Goal: Task Accomplishment & Management: Manage account settings

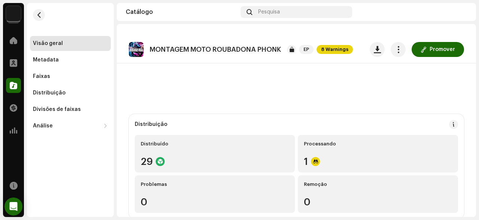
scroll to position [220, 0]
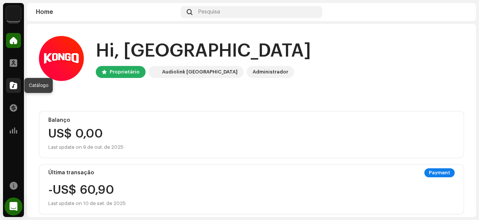
click at [15, 86] on span at bounding box center [13, 85] width 7 height 6
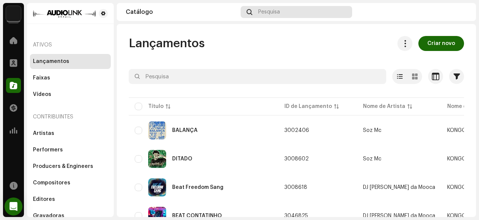
click at [277, 11] on span "Pesquisa" at bounding box center [269, 12] width 22 height 6
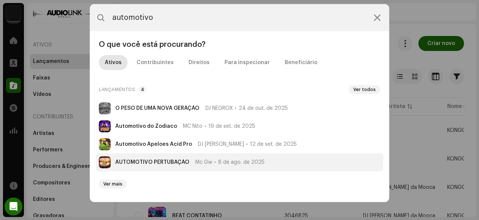
type input "automotivo"
click at [152, 164] on strong "AUTOMOTIVO PERTUBAÇÃO" at bounding box center [152, 162] width 74 height 6
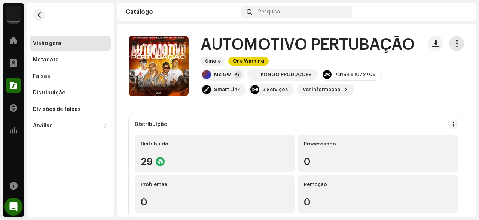
click at [452, 46] on button "button" at bounding box center [456, 43] width 15 height 15
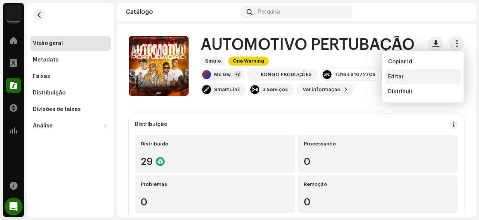
click at [428, 76] on div "Editar" at bounding box center [423, 77] width 70 height 6
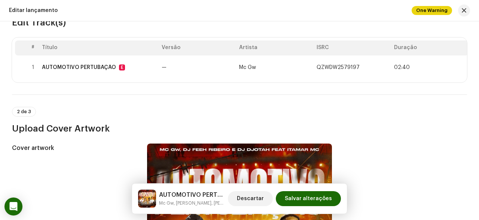
scroll to position [94, 0]
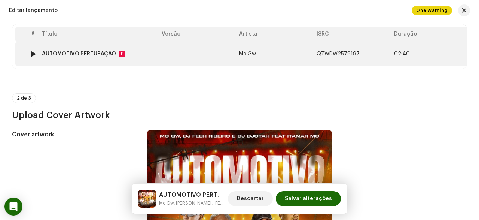
click at [247, 62] on td "Mc Gw" at bounding box center [274, 54] width 77 height 24
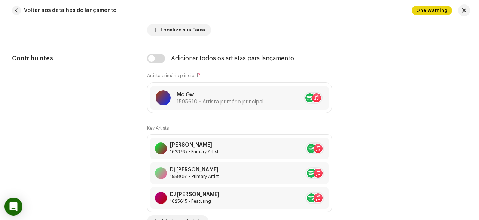
scroll to position [526, 0]
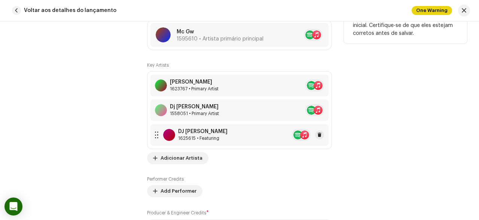
click at [240, 131] on div "DJ Feeh Ribeiro 1625615 • Featuring" at bounding box center [239, 135] width 178 height 22
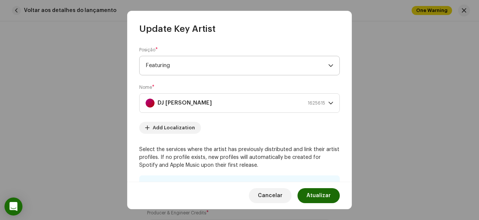
click at [228, 67] on span "Featuring" at bounding box center [237, 65] width 183 height 19
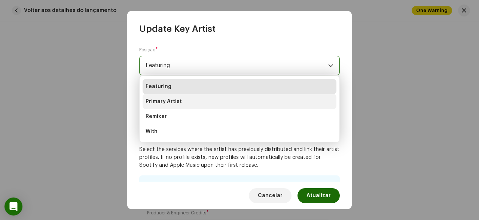
click at [214, 100] on li "Primary Artist" at bounding box center [240, 101] width 194 height 15
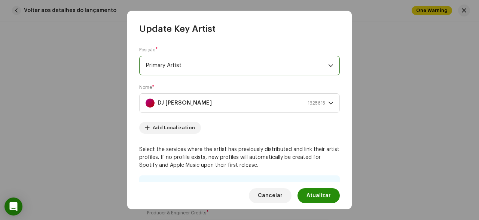
click at [326, 196] on span "Atualizar" at bounding box center [319, 195] width 24 height 15
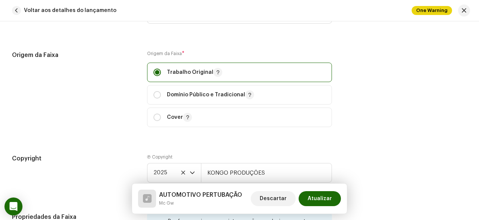
scroll to position [998, 0]
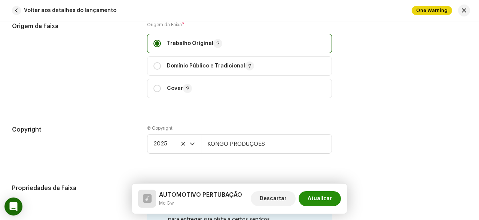
click at [331, 201] on span "Atualizar" at bounding box center [320, 198] width 24 height 15
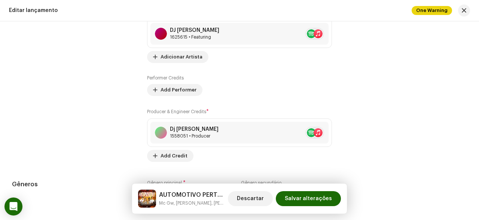
scroll to position [786, 0]
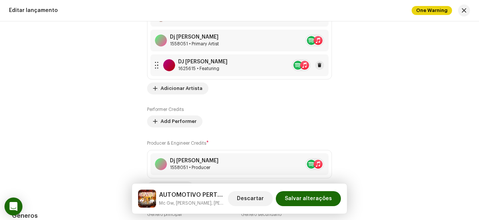
click at [247, 72] on div "DJ Feeh Ribeiro 1625615 • Featuring" at bounding box center [239, 65] width 178 height 22
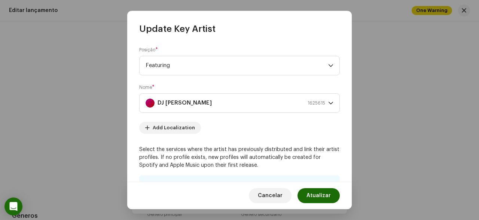
click at [253, 71] on span "Featuring" at bounding box center [237, 65] width 183 height 19
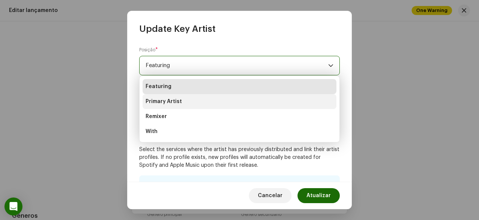
click at [220, 105] on li "Primary Artist" at bounding box center [240, 101] width 194 height 15
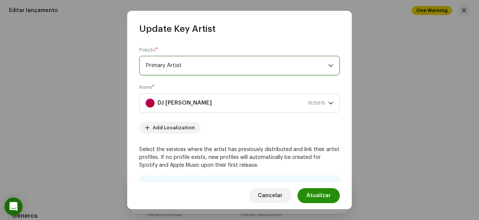
click at [317, 195] on span "Atualizar" at bounding box center [319, 195] width 24 height 15
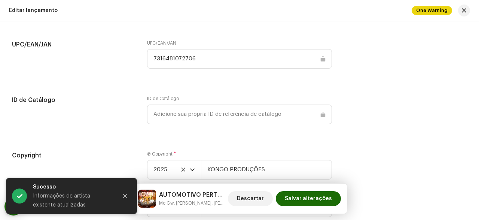
scroll to position [1163, 0]
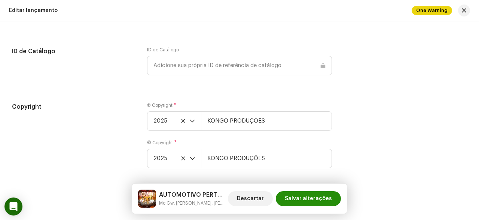
click at [319, 201] on span "Salvar alterações" at bounding box center [308, 198] width 47 height 15
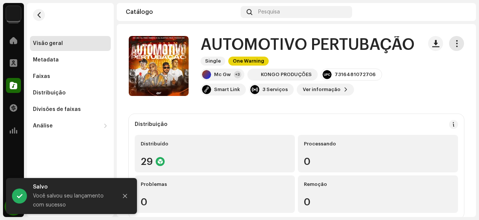
click at [456, 43] on span "button" at bounding box center [456, 43] width 7 height 6
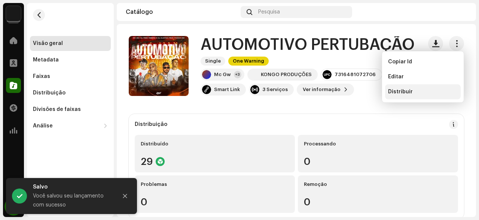
click at [410, 90] on span "Distribuir" at bounding box center [400, 92] width 25 height 6
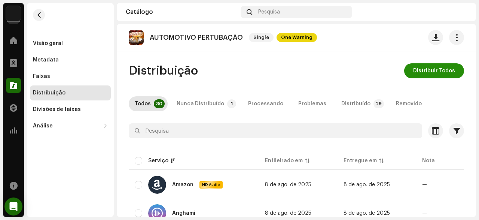
click at [415, 72] on button "Distribuir Todos" at bounding box center [434, 70] width 60 height 15
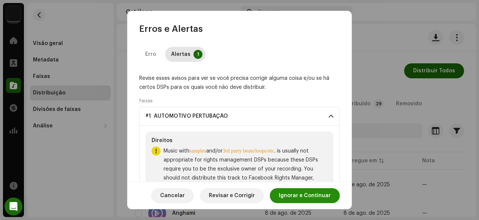
click at [323, 193] on span "Ignorar e Continuar" at bounding box center [305, 195] width 52 height 15
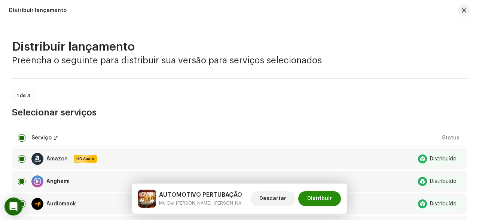
click at [329, 193] on span "Distribuir" at bounding box center [319, 198] width 25 height 15
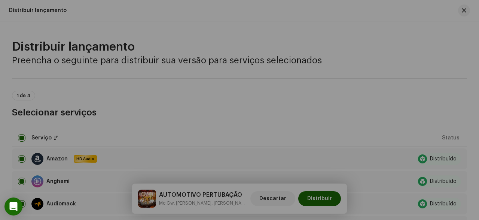
click at [375, 92] on div "Confirmação Necessária Você está prestes a enviar esta versão para os seguintes…" at bounding box center [239, 110] width 479 height 220
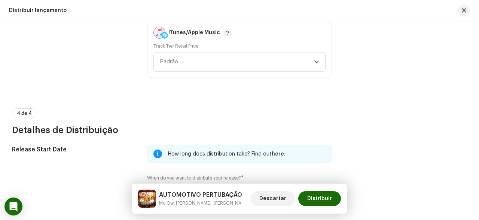
scroll to position [1282, 0]
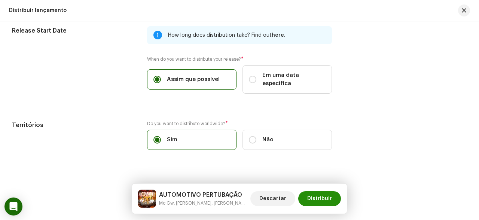
click at [319, 200] on span "Distribuir" at bounding box center [319, 198] width 25 height 15
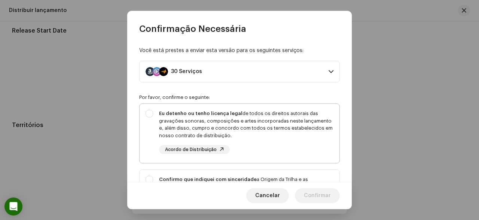
click at [307, 124] on div "Eu detenho ou tenho licença legal de todos os direitos autorais das gravações s…" at bounding box center [246, 124] width 174 height 29
checkbox input "true"
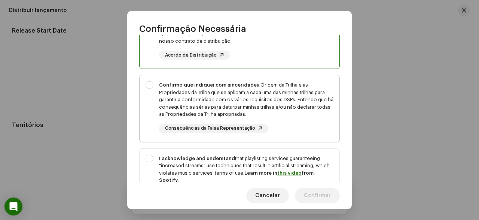
click at [312, 128] on div "Confirmo que indiquei com sinceridade a Origem da Trilha e as Propriedades da T…" at bounding box center [246, 107] width 174 height 52
checkbox input "true"
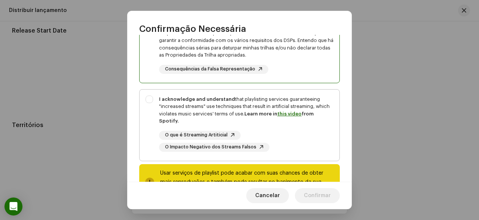
scroll to position [157, 0]
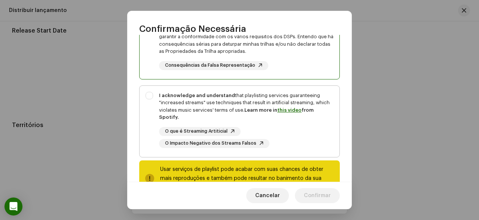
click at [314, 143] on div "I acknowledge and understand that playlisting services guaranteeing "increased …" at bounding box center [240, 120] width 200 height 68
checkbox input "true"
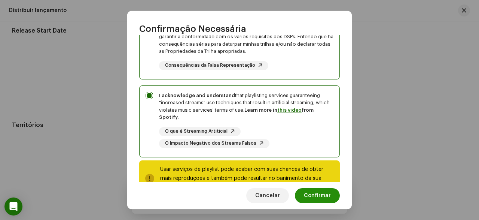
click at [314, 192] on span "Confirmar" at bounding box center [317, 195] width 27 height 15
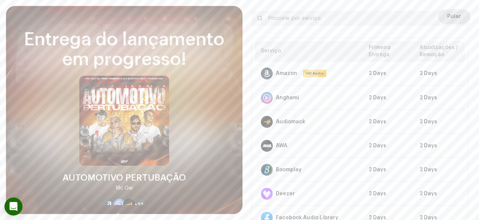
click at [448, 9] on span "Pular" at bounding box center [454, 16] width 14 height 15
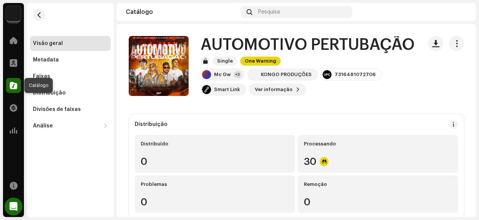
click at [16, 83] on span at bounding box center [13, 85] width 7 height 6
